Goal: Use online tool/utility: Utilize a website feature to perform a specific function

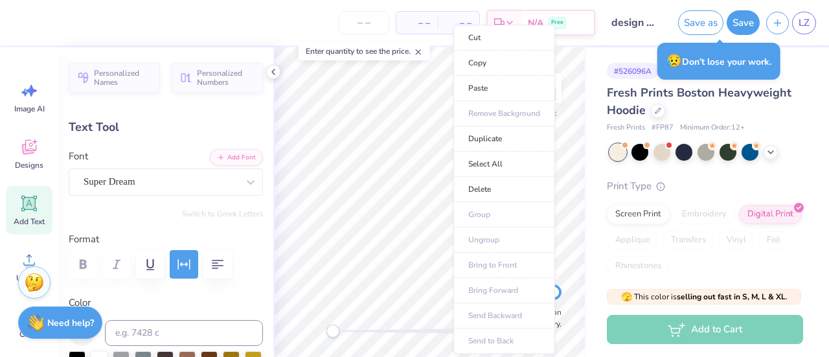
scroll to position [10, 1]
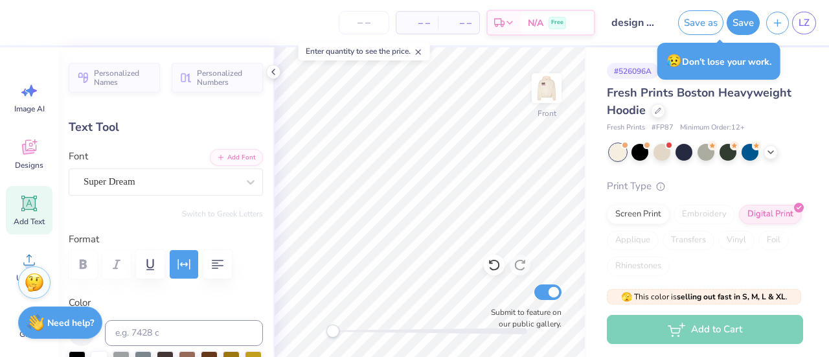
type textarea "P"
type textarea "Mu"
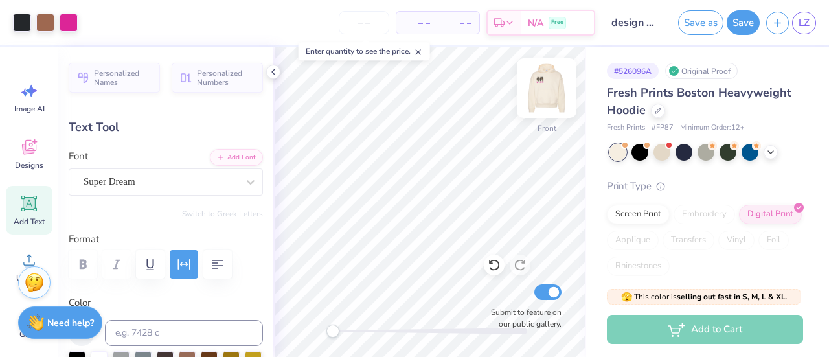
click at [543, 96] on img at bounding box center [547, 88] width 52 height 52
click at [543, 96] on img at bounding box center [547, 88] width 26 height 26
click at [543, 95] on img at bounding box center [547, 88] width 52 height 52
click at [545, 97] on img at bounding box center [547, 88] width 52 height 52
click at [551, 99] on img at bounding box center [547, 88] width 52 height 52
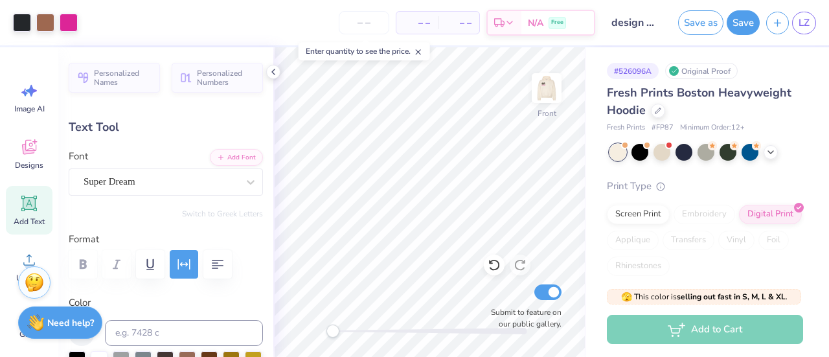
click at [272, 73] on icon at bounding box center [273, 72] width 10 height 10
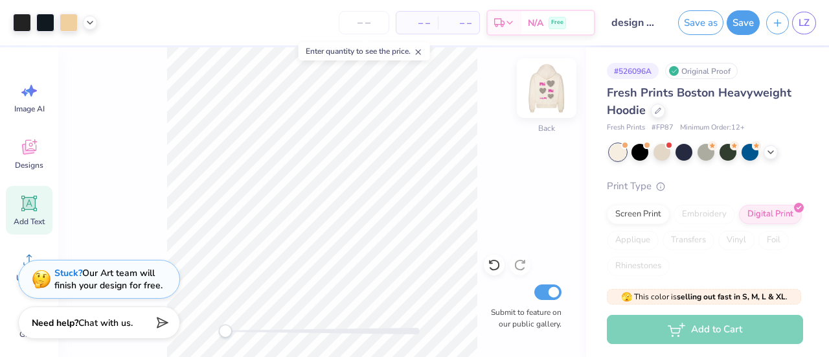
click at [538, 99] on img at bounding box center [547, 88] width 52 height 52
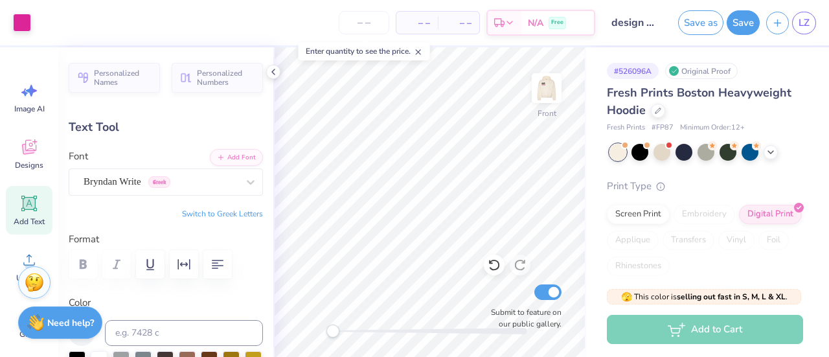
type input "5.17"
type input "0.98"
type input "18.76"
click at [543, 93] on img at bounding box center [547, 88] width 52 height 52
click at [274, 74] on icon at bounding box center [273, 72] width 10 height 10
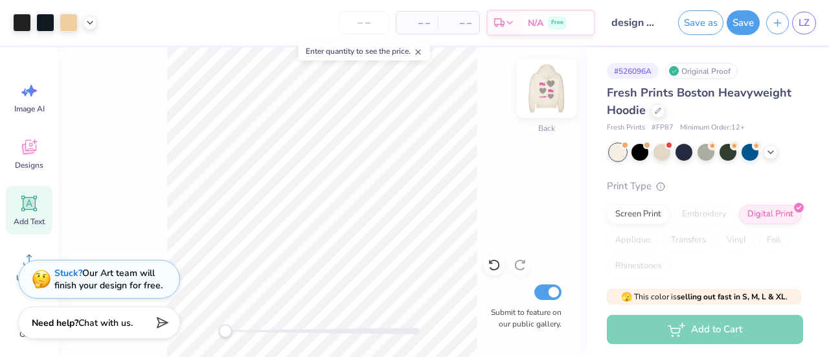
click at [530, 95] on img at bounding box center [547, 88] width 52 height 52
drag, startPoint x: 557, startPoint y: 87, endPoint x: 569, endPoint y: 104, distance: 20.3
click at [557, 87] on img at bounding box center [547, 88] width 26 height 26
click at [749, 27] on button "Save" at bounding box center [743, 22] width 33 height 25
click at [746, 25] on div "Save" at bounding box center [743, 22] width 33 height 25
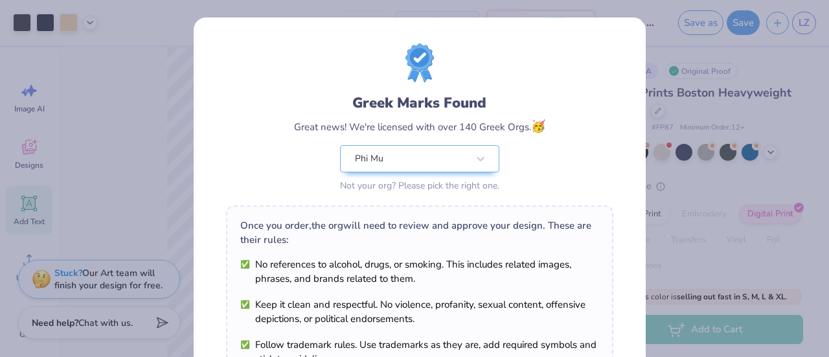
scroll to position [247, 0]
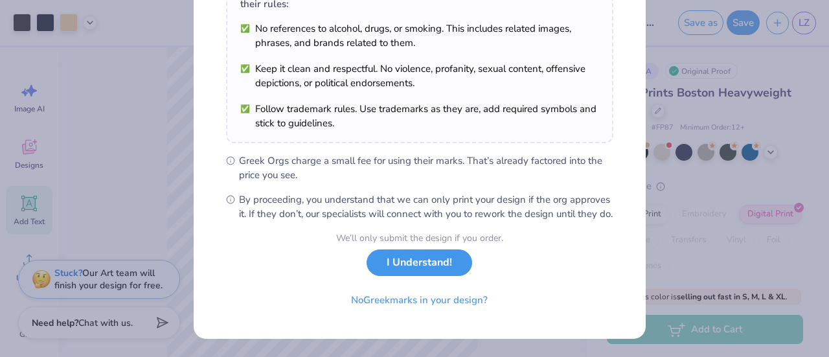
click at [422, 265] on button "I Understand!" at bounding box center [420, 262] width 106 height 27
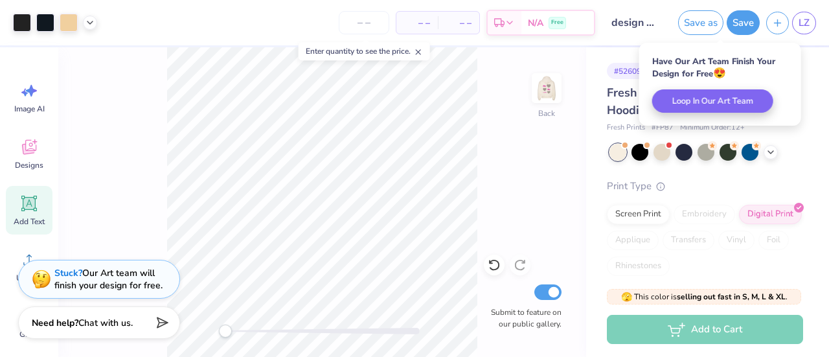
scroll to position [58, 0]
